Goal: Task Accomplishment & Management: Use online tool/utility

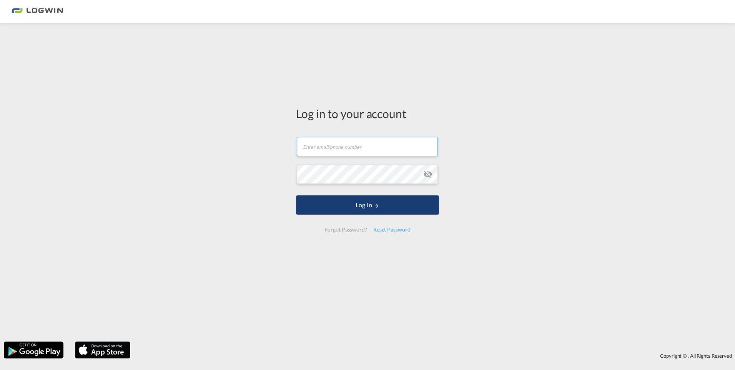
type input "[PERSON_NAME][EMAIL_ADDRESS][DOMAIN_NAME]"
click at [341, 208] on button "Log In" at bounding box center [367, 204] width 143 height 19
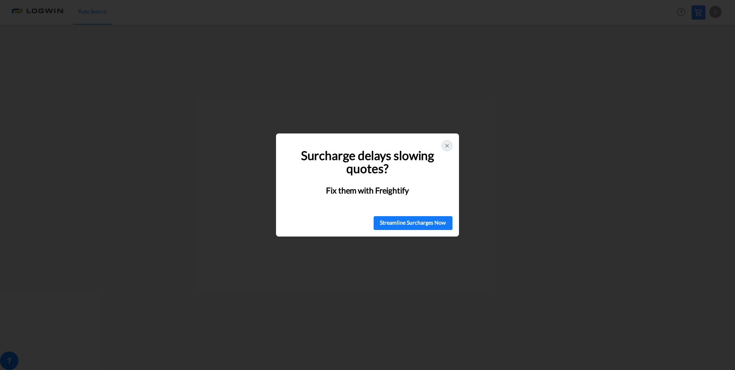
click at [448, 145] on icon at bounding box center [447, 146] width 6 height 6
